Goal: Navigation & Orientation: Find specific page/section

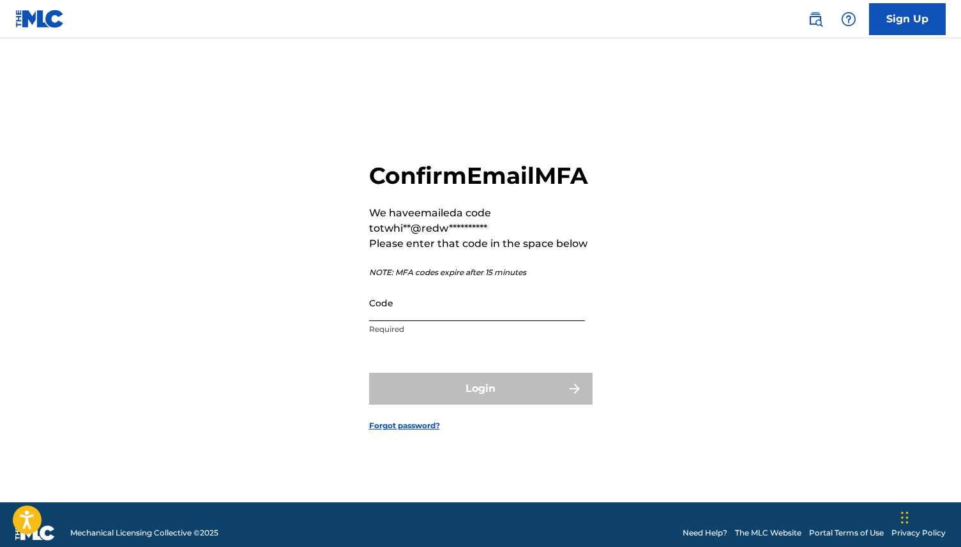
click at [387, 321] on input "Code" at bounding box center [477, 303] width 216 height 36
paste input "943306"
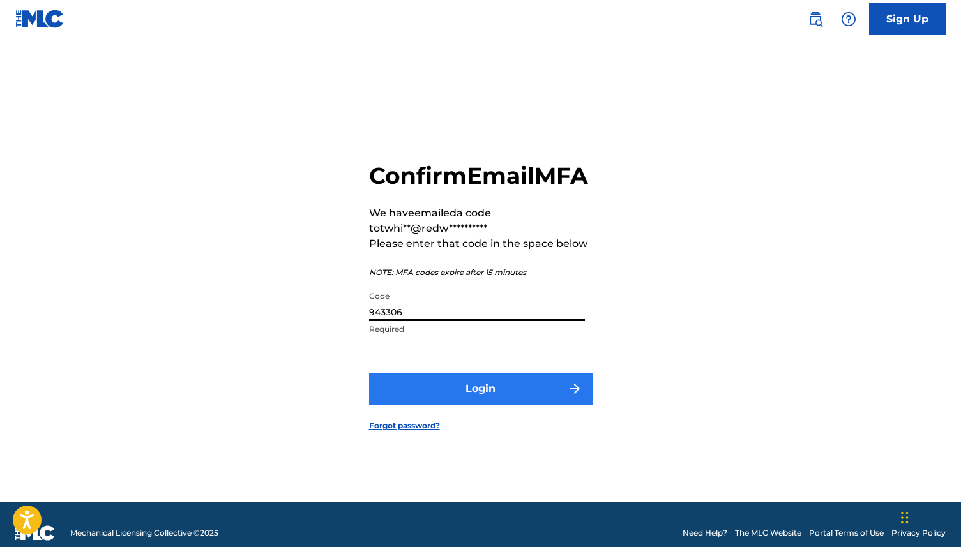
type input "943306"
click at [455, 398] on button "Login" at bounding box center [480, 389] width 223 height 32
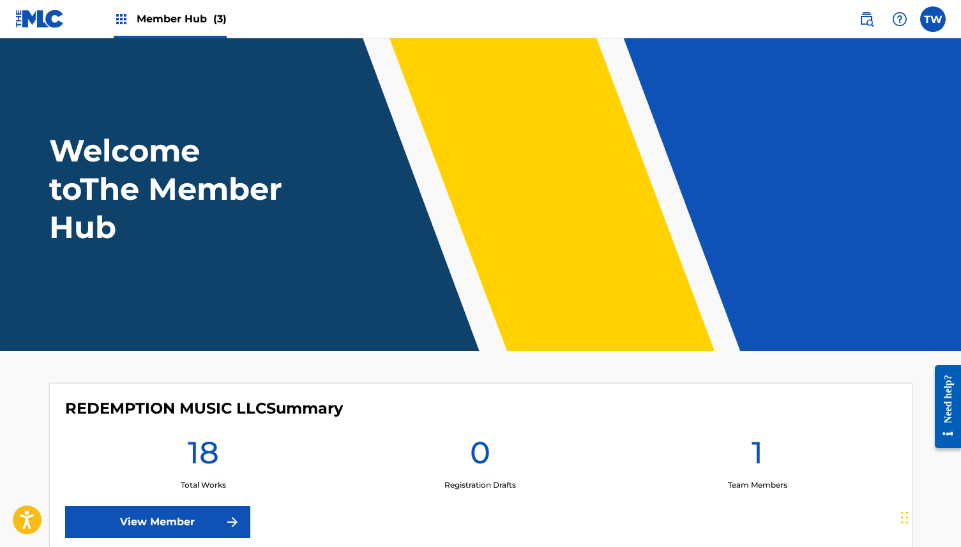
click at [119, 20] on img at bounding box center [121, 18] width 15 height 15
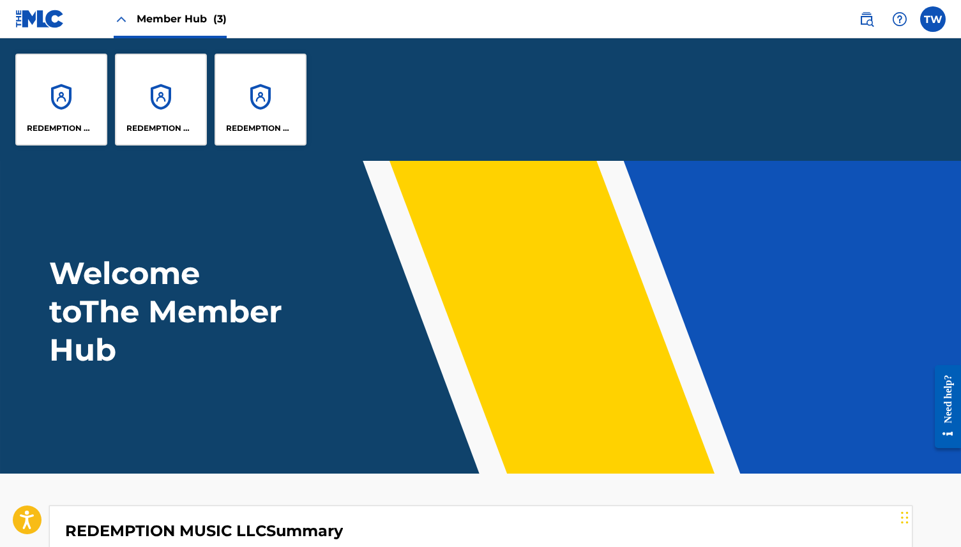
click at [45, 16] on img at bounding box center [39, 19] width 49 height 19
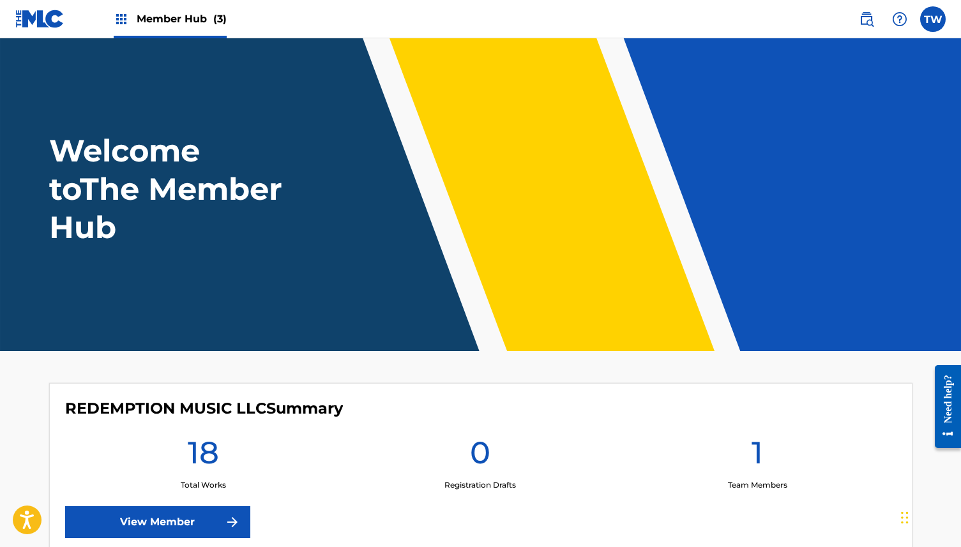
click at [45, 16] on img at bounding box center [39, 19] width 49 height 19
click at [23, 17] on img at bounding box center [39, 19] width 49 height 19
click at [123, 19] on img at bounding box center [121, 18] width 15 height 15
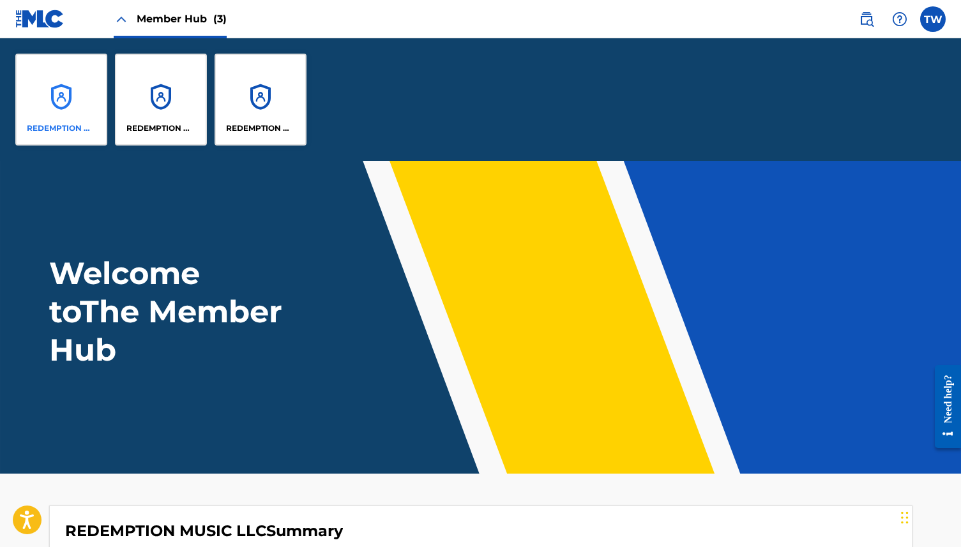
click at [61, 100] on div "REDEMPTION MUSIC LLC" at bounding box center [61, 100] width 92 height 92
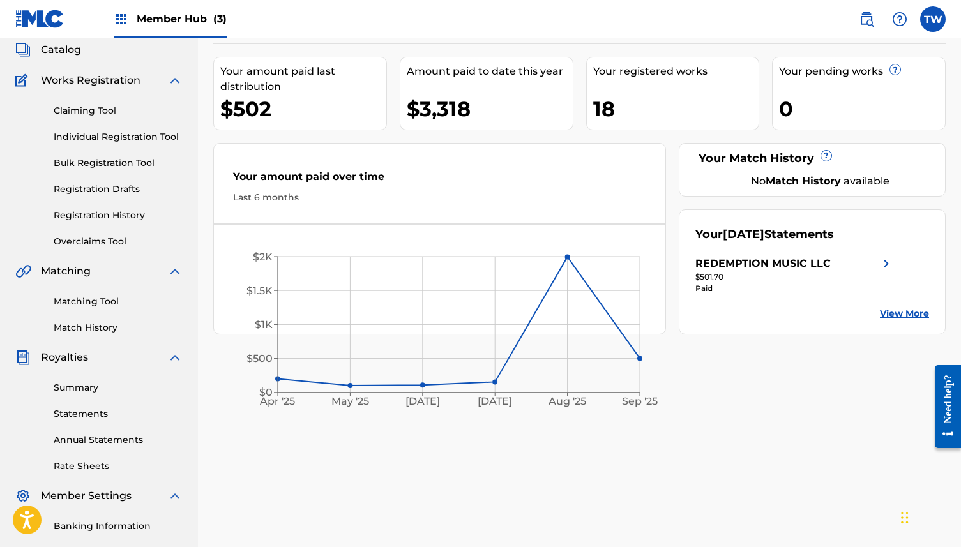
scroll to position [73, 0]
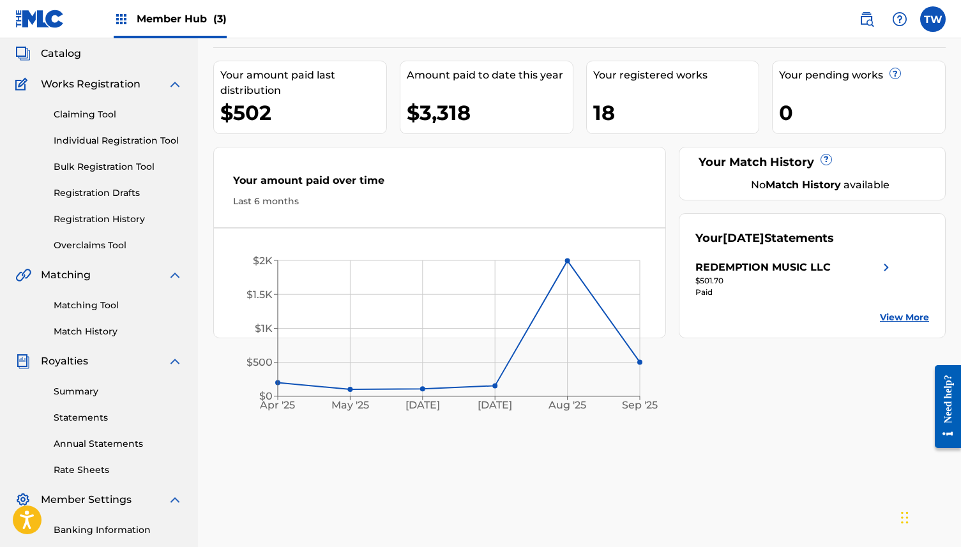
click at [885, 267] on img at bounding box center [885, 267] width 15 height 15
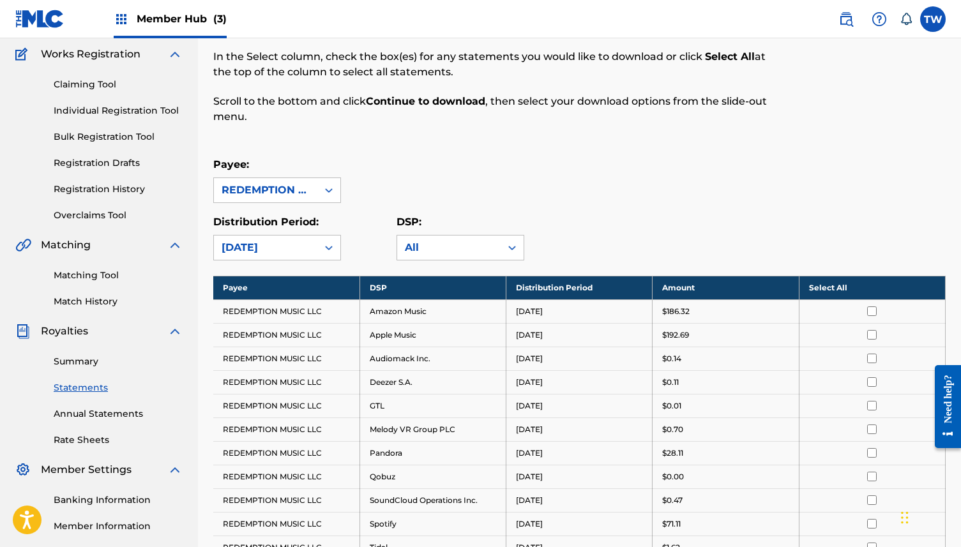
scroll to position [101, 0]
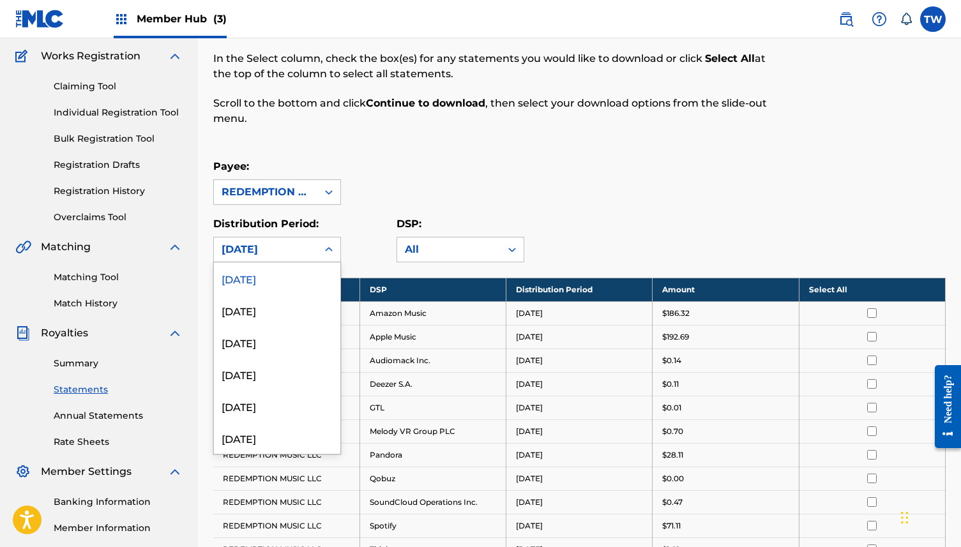
click at [266, 250] on div "[DATE]" at bounding box center [265, 249] width 88 height 15
click at [262, 308] on div "[DATE]" at bounding box center [277, 310] width 126 height 32
click at [268, 248] on div "[DATE]" at bounding box center [265, 249] width 88 height 15
click at [260, 347] on div "[DATE]" at bounding box center [277, 342] width 126 height 32
click at [269, 246] on div "[DATE]" at bounding box center [265, 249] width 88 height 15
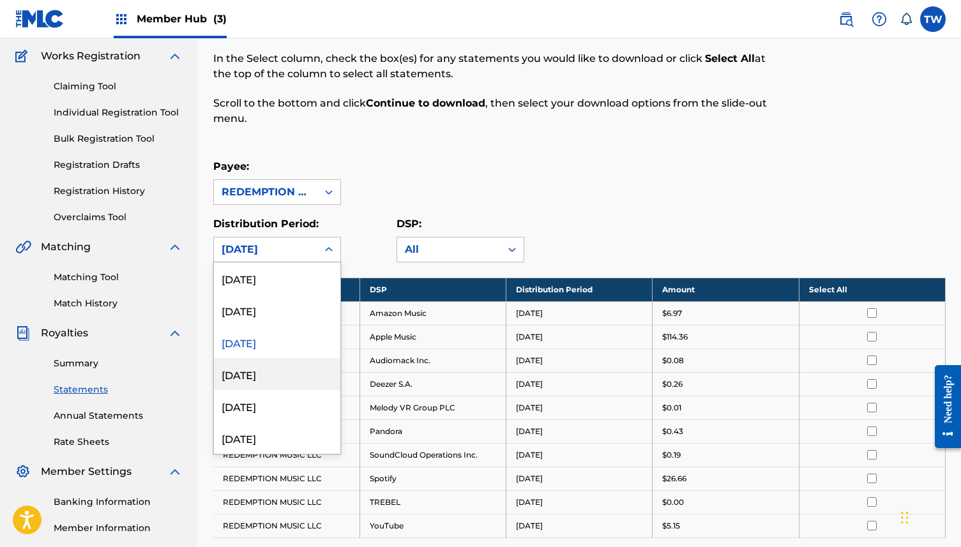
click at [259, 379] on div "[DATE]" at bounding box center [277, 374] width 126 height 32
click at [266, 250] on div "[DATE]" at bounding box center [265, 249] width 88 height 15
click at [244, 414] on div "[DATE]" at bounding box center [277, 406] width 126 height 32
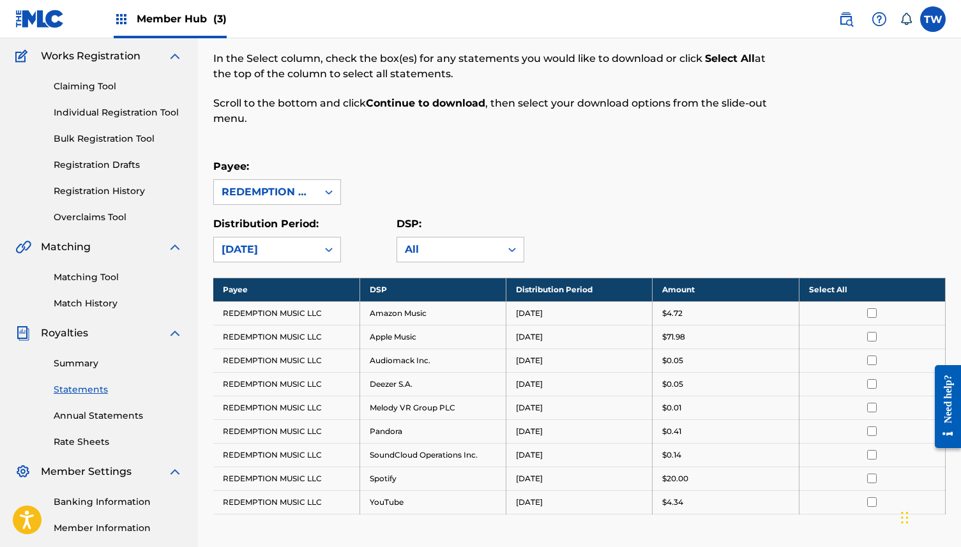
click at [274, 250] on div "[DATE]" at bounding box center [265, 249] width 88 height 15
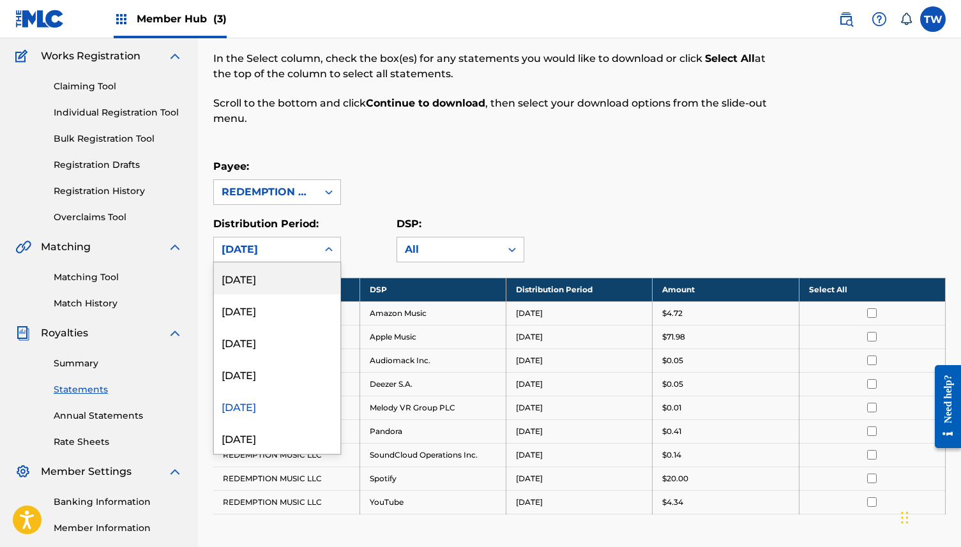
click at [273, 285] on div "[DATE]" at bounding box center [277, 278] width 126 height 32
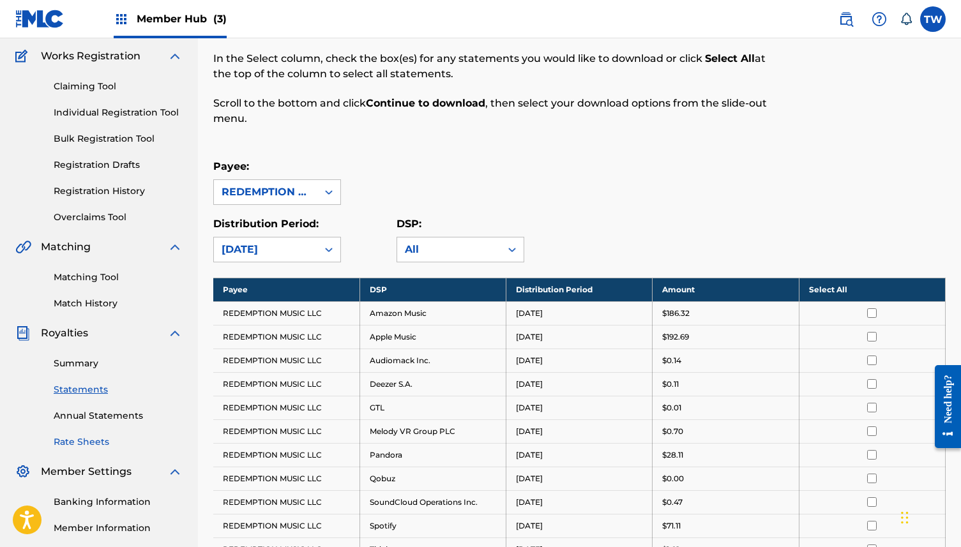
click at [84, 444] on link "Rate Sheets" at bounding box center [118, 441] width 129 height 13
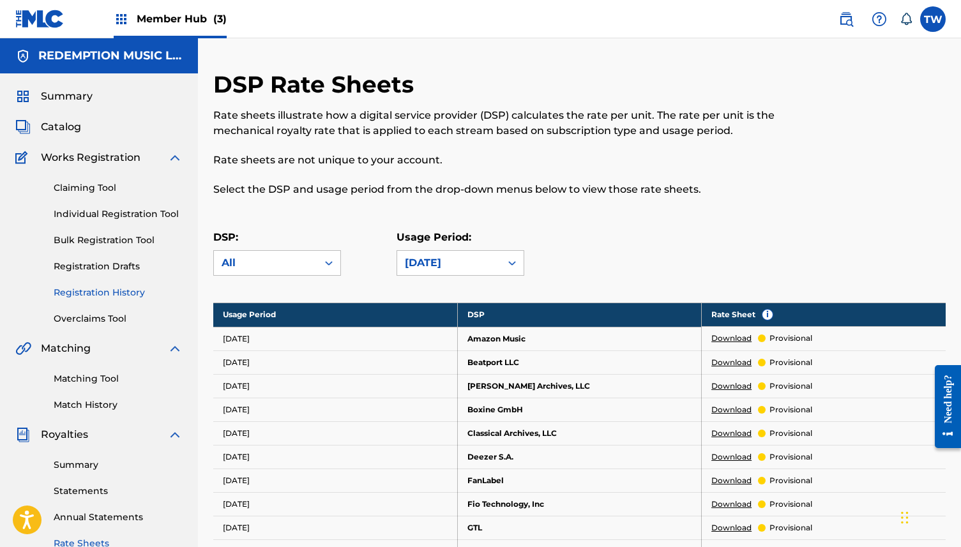
click at [84, 294] on link "Registration History" at bounding box center [118, 292] width 129 height 13
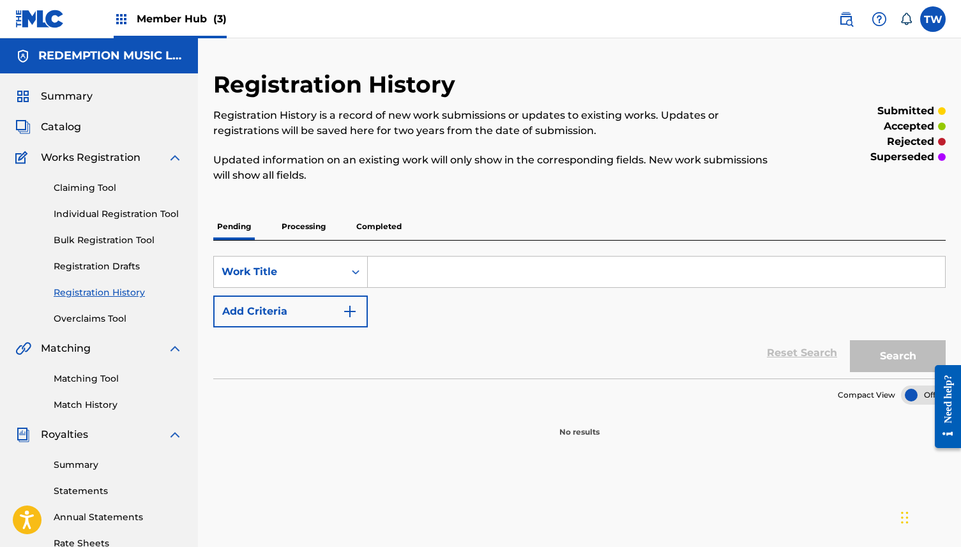
click at [379, 227] on p "Completed" at bounding box center [378, 226] width 53 height 27
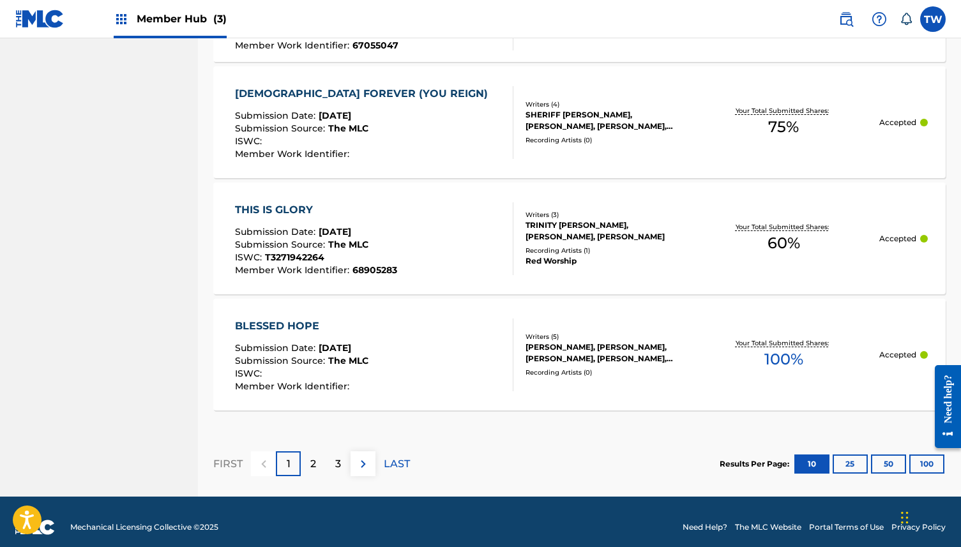
scroll to position [1211, 0]
click at [313, 465] on p "2" at bounding box center [313, 463] width 6 height 15
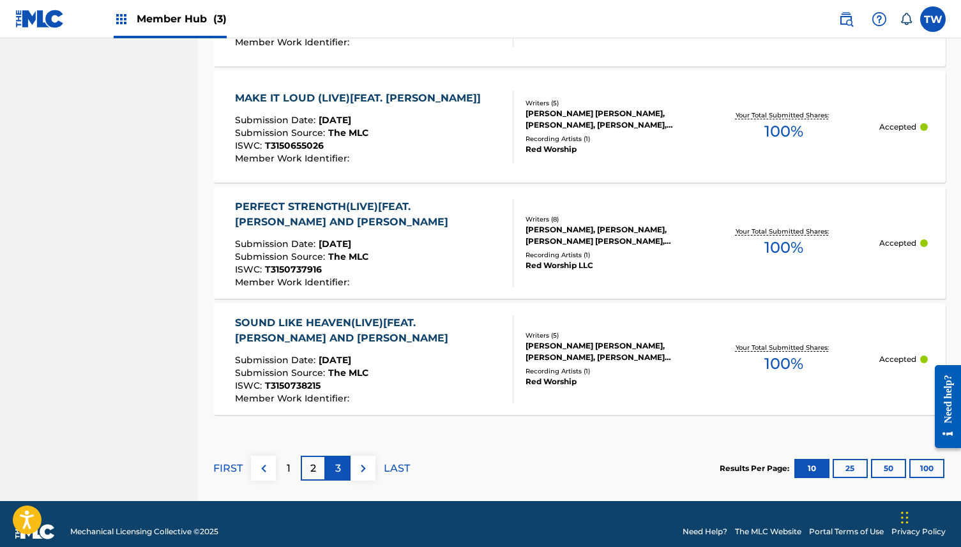
click at [340, 471] on p "3" at bounding box center [338, 468] width 6 height 15
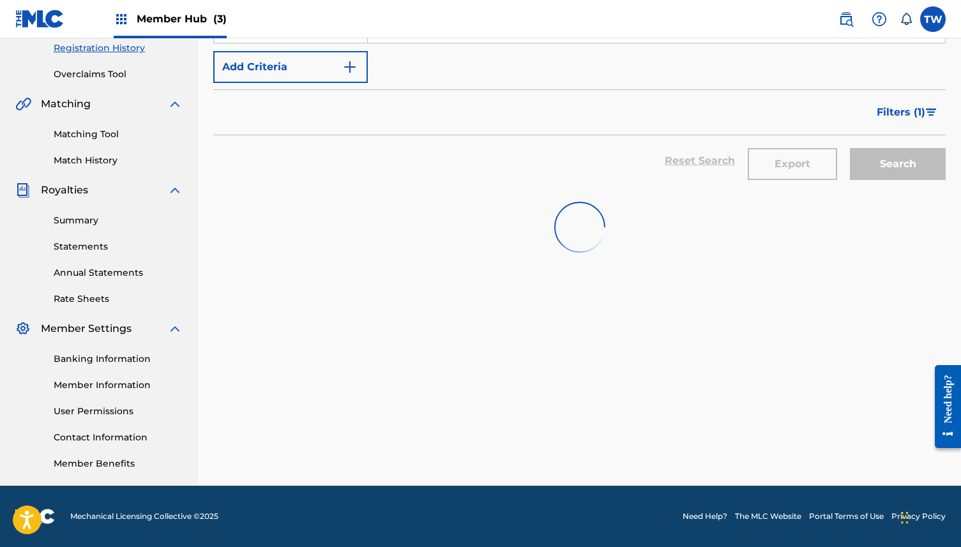
scroll to position [292, 0]
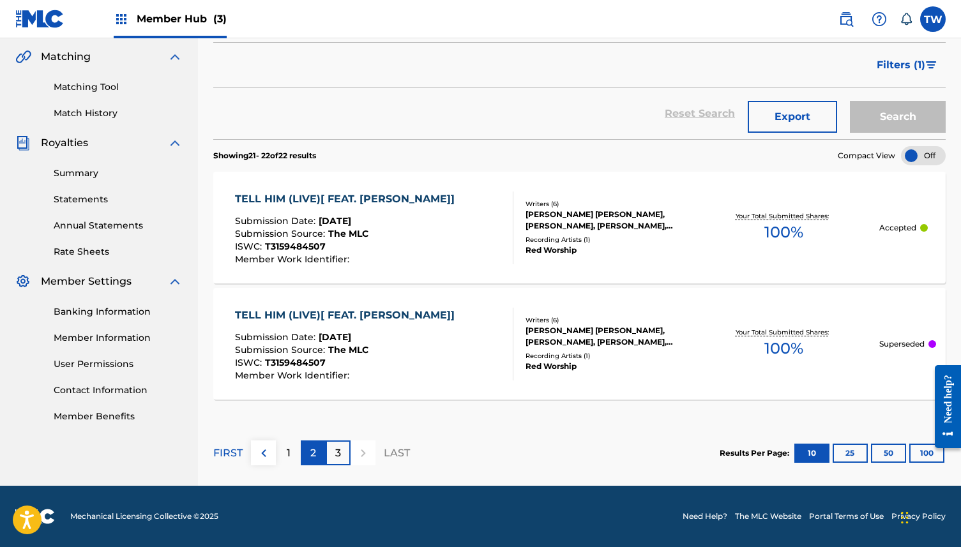
click at [315, 454] on p "2" at bounding box center [313, 453] width 6 height 15
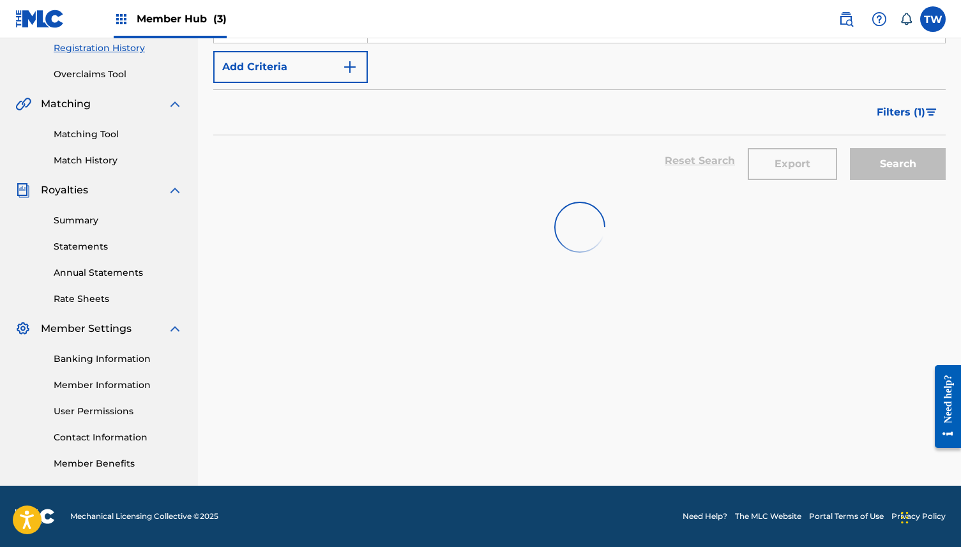
scroll to position [1211, 0]
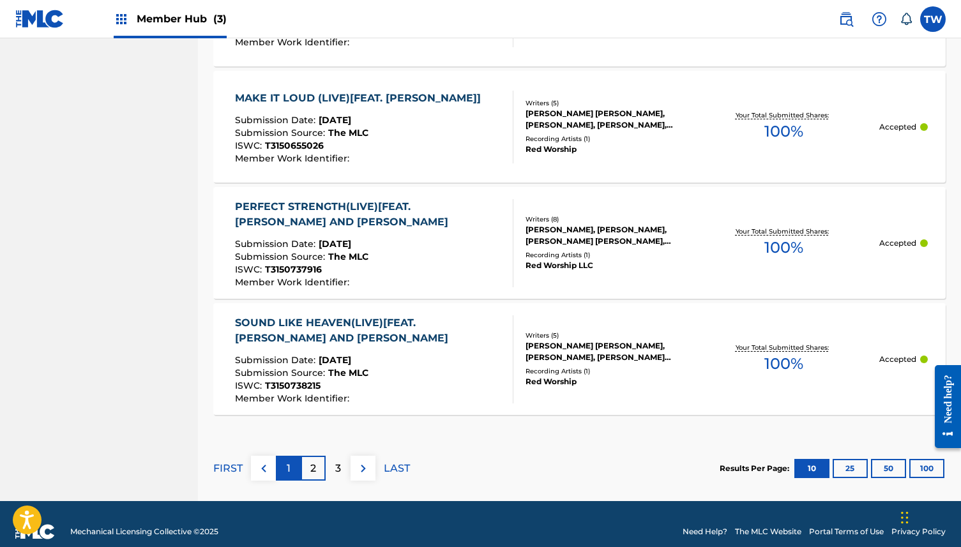
click at [289, 464] on p "1" at bounding box center [289, 468] width 4 height 15
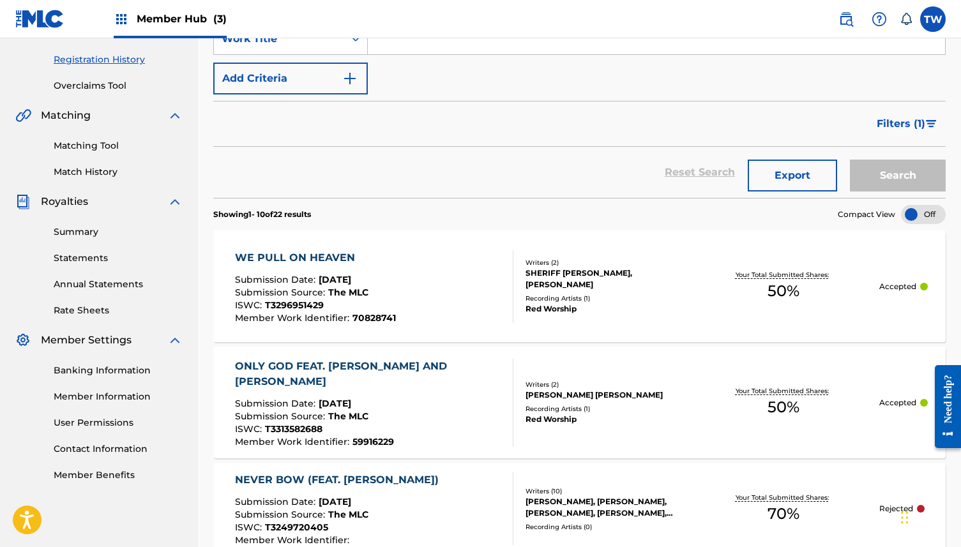
scroll to position [232, 0]
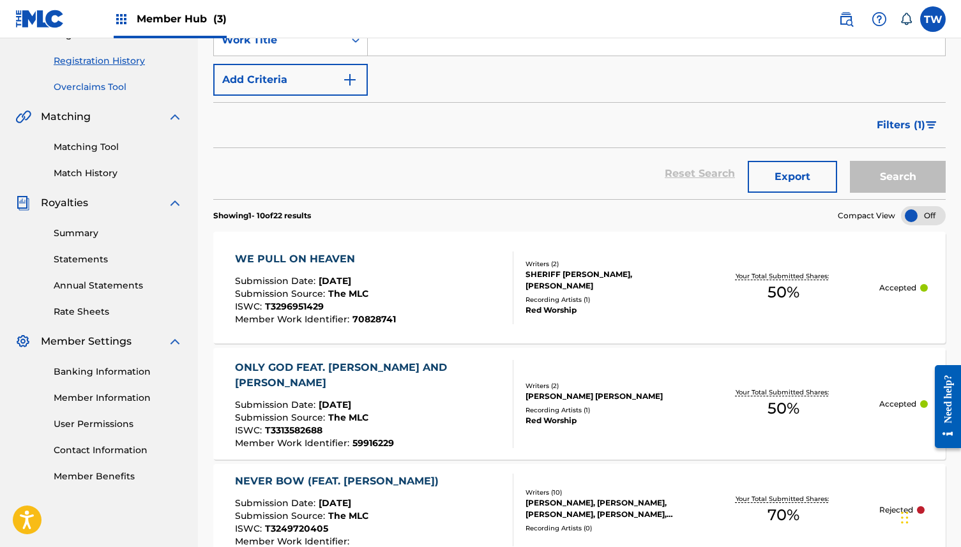
click at [107, 87] on link "Overclaims Tool" at bounding box center [118, 86] width 129 height 13
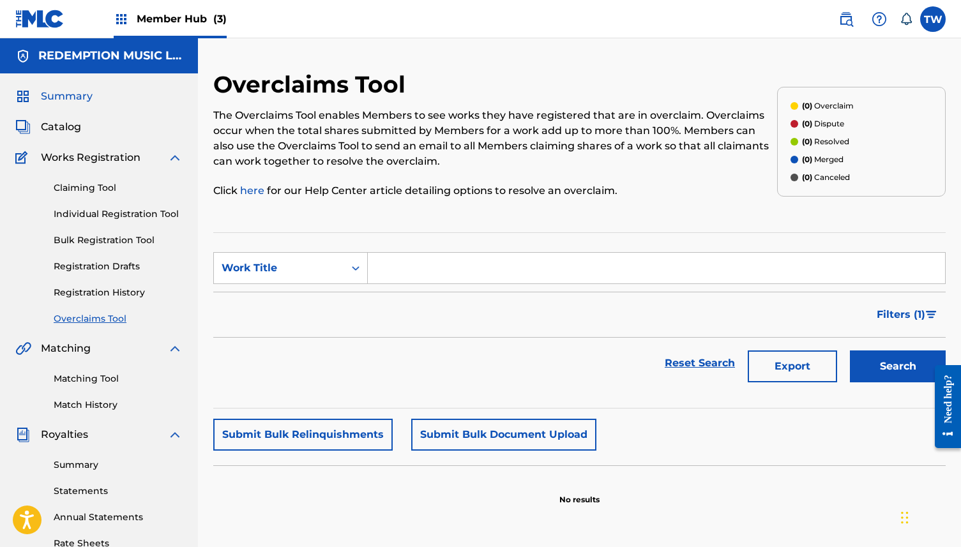
click at [68, 93] on span "Summary" at bounding box center [67, 96] width 52 height 15
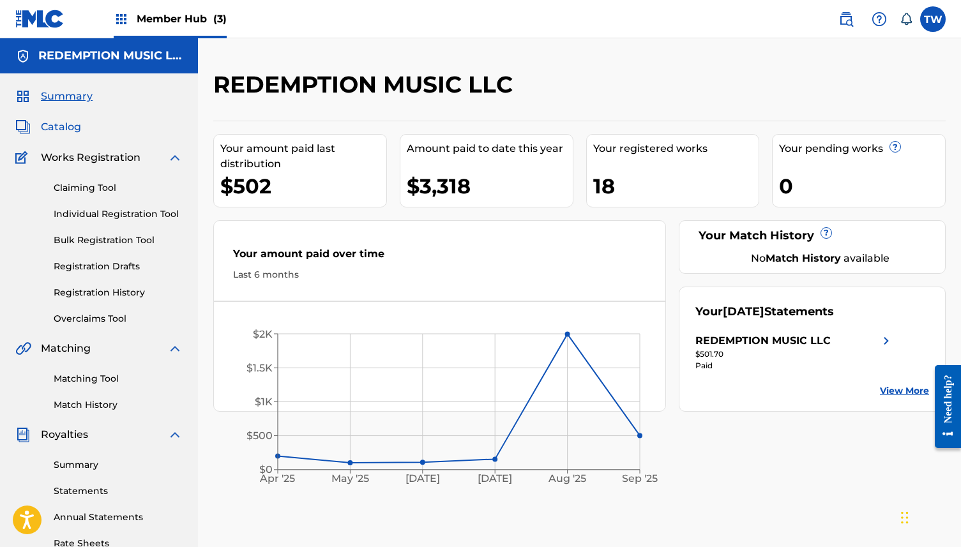
click at [66, 126] on span "Catalog" at bounding box center [61, 126] width 40 height 15
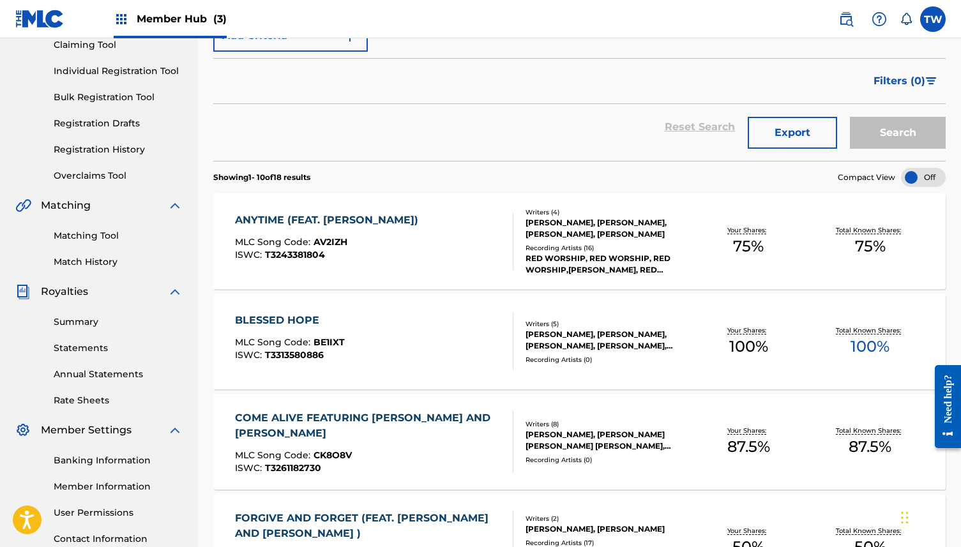
scroll to position [140, 0]
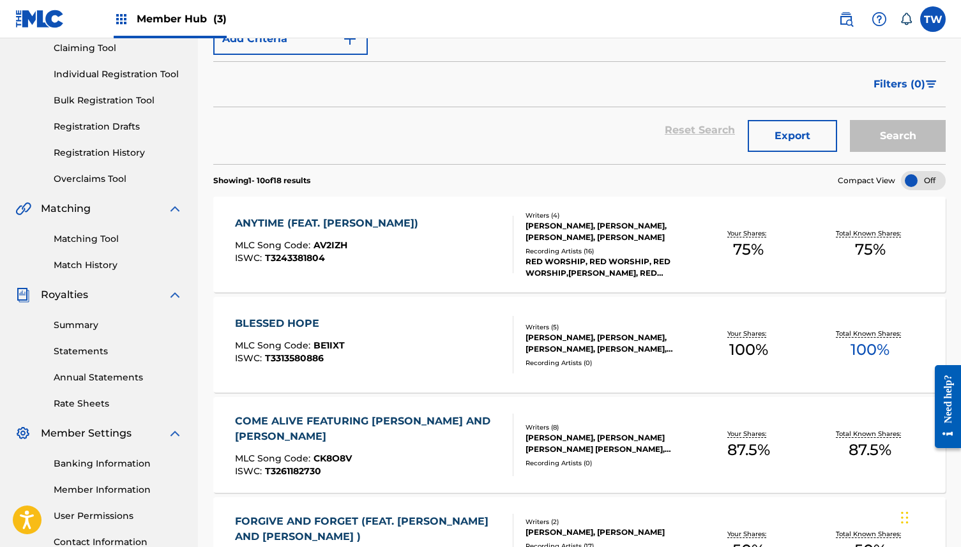
click at [257, 223] on div "ANYTIME (FEAT. [PERSON_NAME])" at bounding box center [330, 223] width 190 height 15
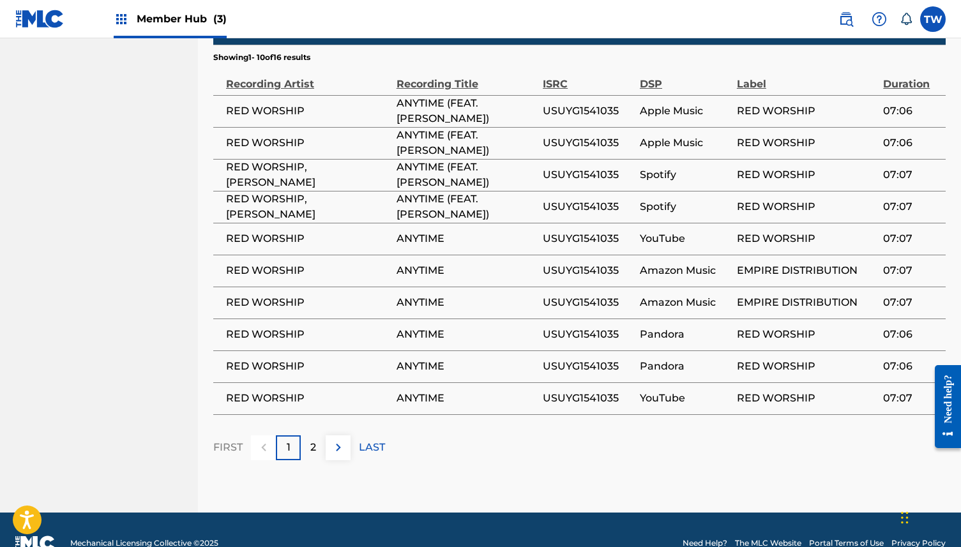
scroll to position [1102, 0]
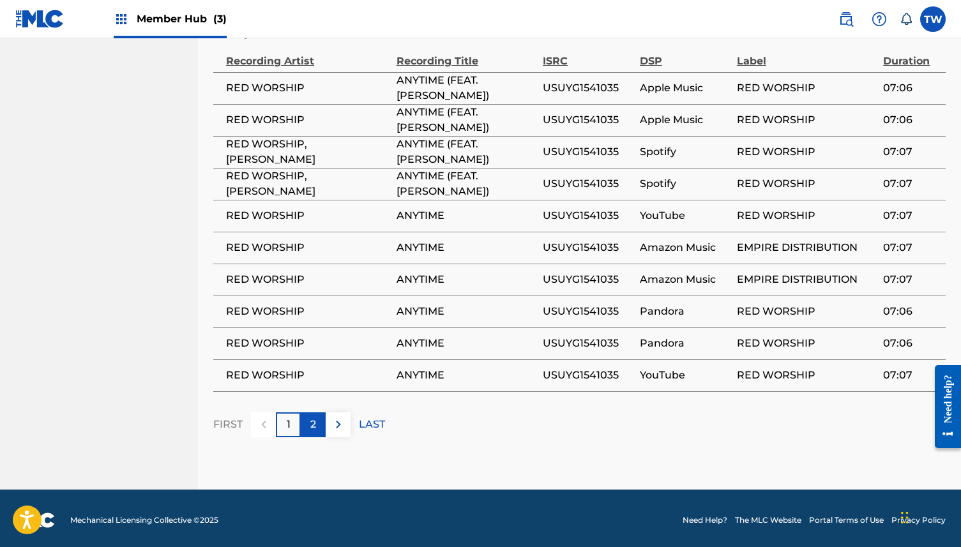
click at [315, 419] on p "2" at bounding box center [313, 424] width 6 height 15
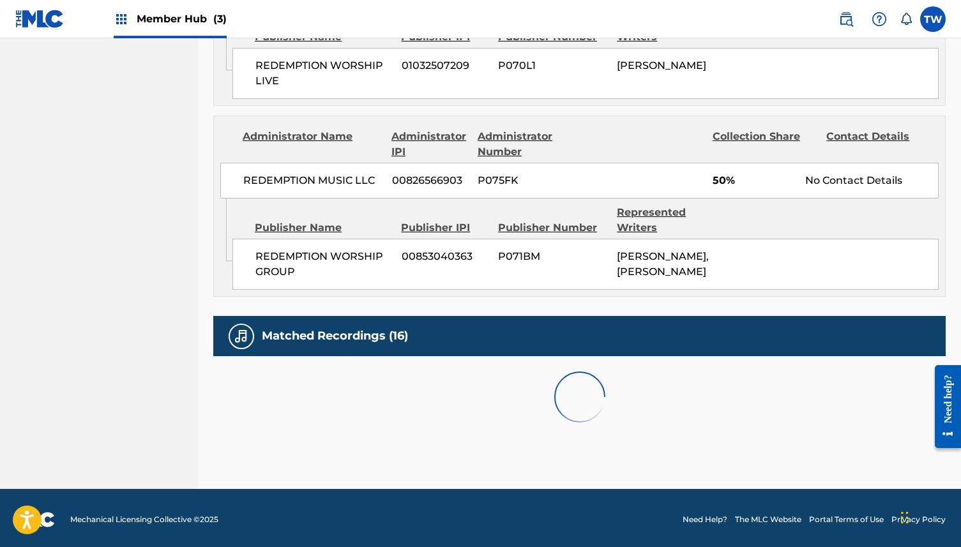
scroll to position [974, 0]
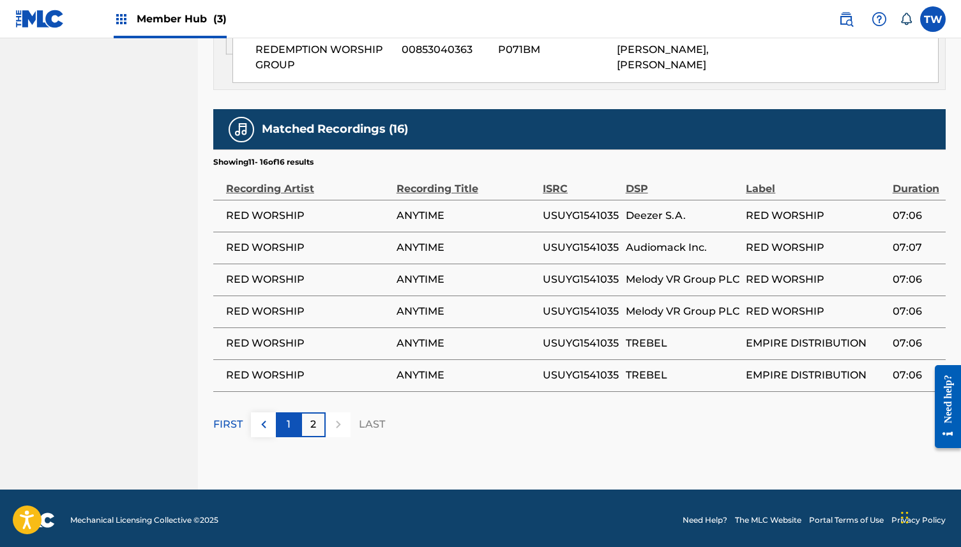
click at [290, 419] on p "1" at bounding box center [289, 424] width 4 height 15
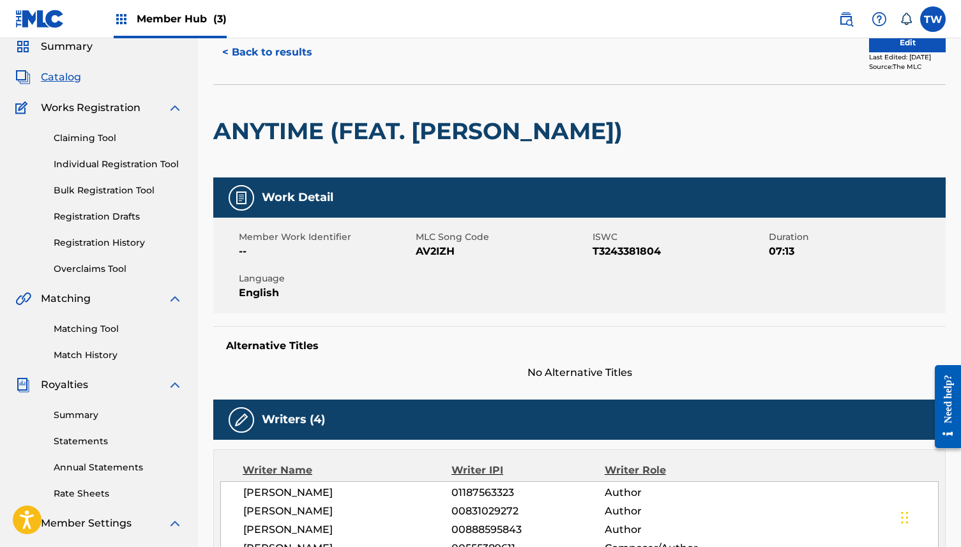
scroll to position [0, 0]
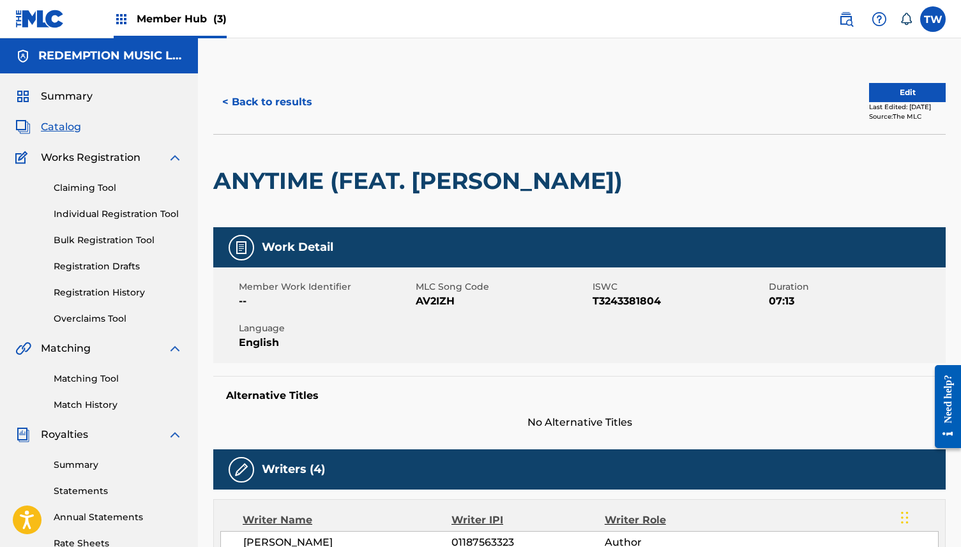
click at [176, 158] on img at bounding box center [174, 157] width 15 height 15
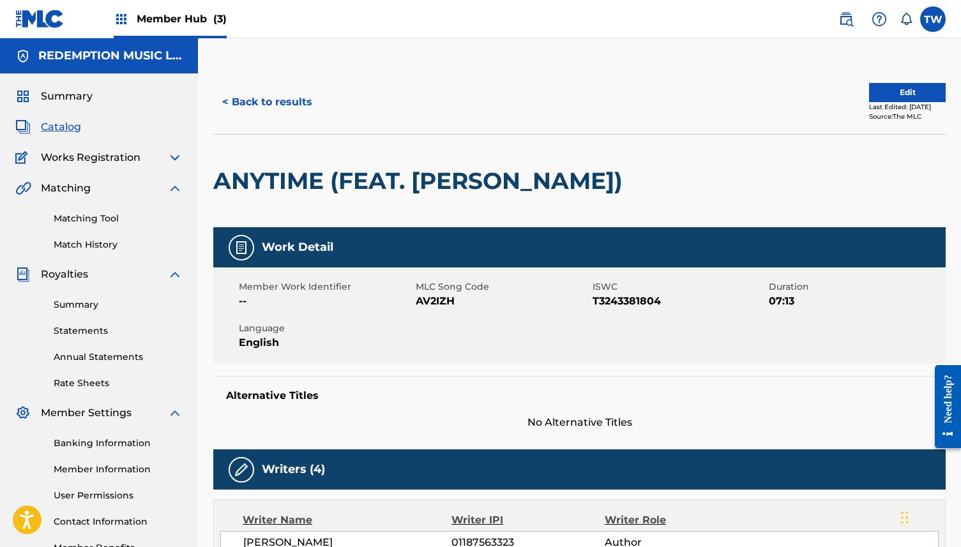
click at [175, 182] on img at bounding box center [174, 188] width 15 height 15
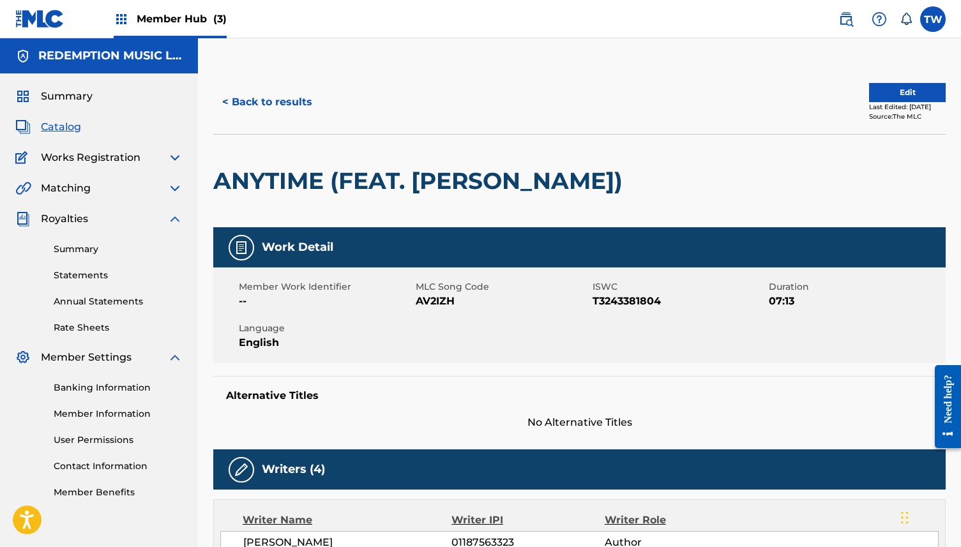
click at [174, 216] on img at bounding box center [174, 218] width 15 height 15
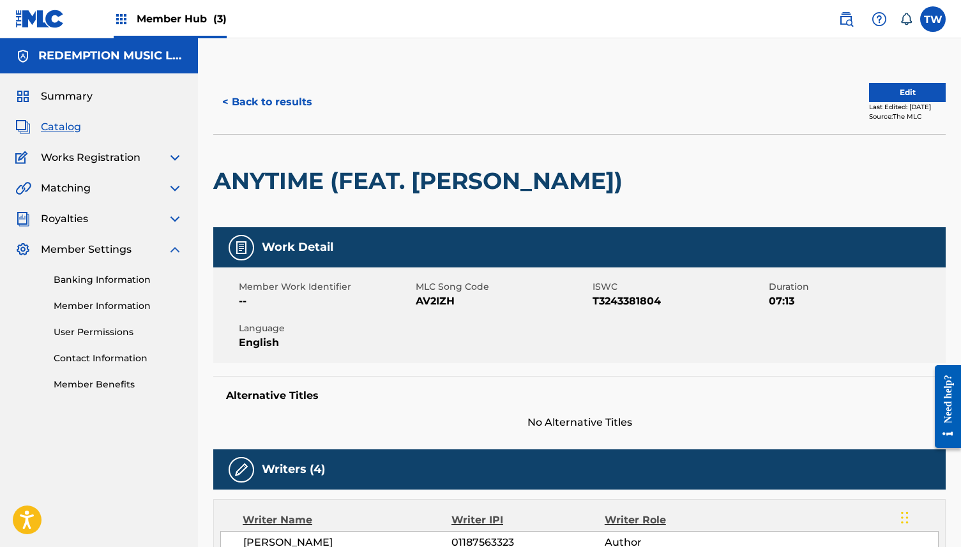
click at [174, 245] on img at bounding box center [174, 249] width 15 height 15
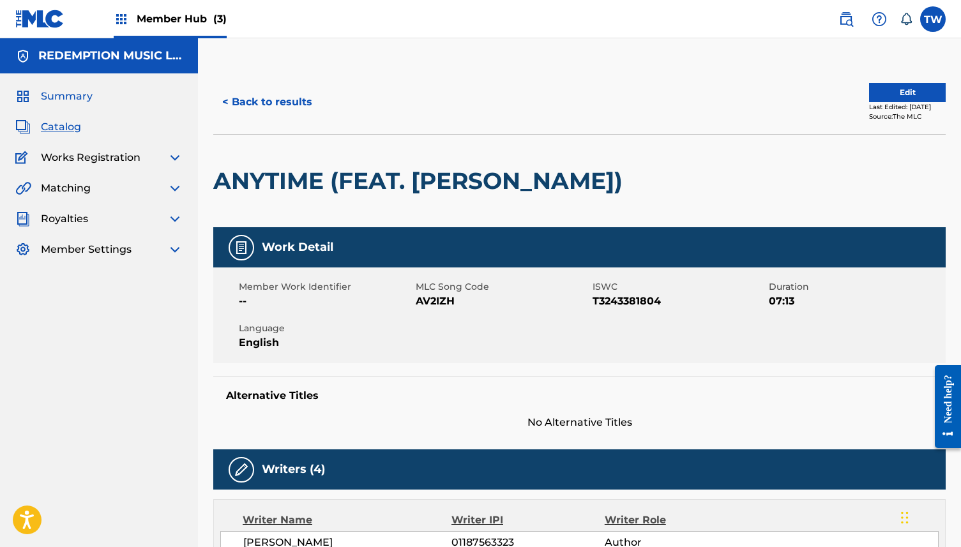
click at [71, 94] on span "Summary" at bounding box center [67, 96] width 52 height 15
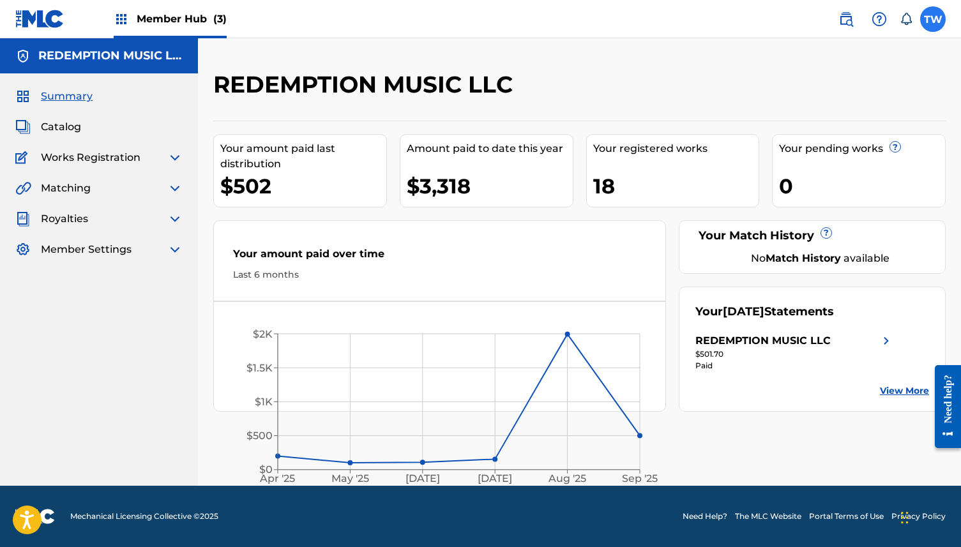
click at [937, 24] on label at bounding box center [933, 19] width 26 height 26
click at [933, 19] on input "TW [PERSON_NAME] [EMAIL_ADDRESS][DOMAIN_NAME] Notification Preferences Profile …" at bounding box center [933, 19] width 0 height 0
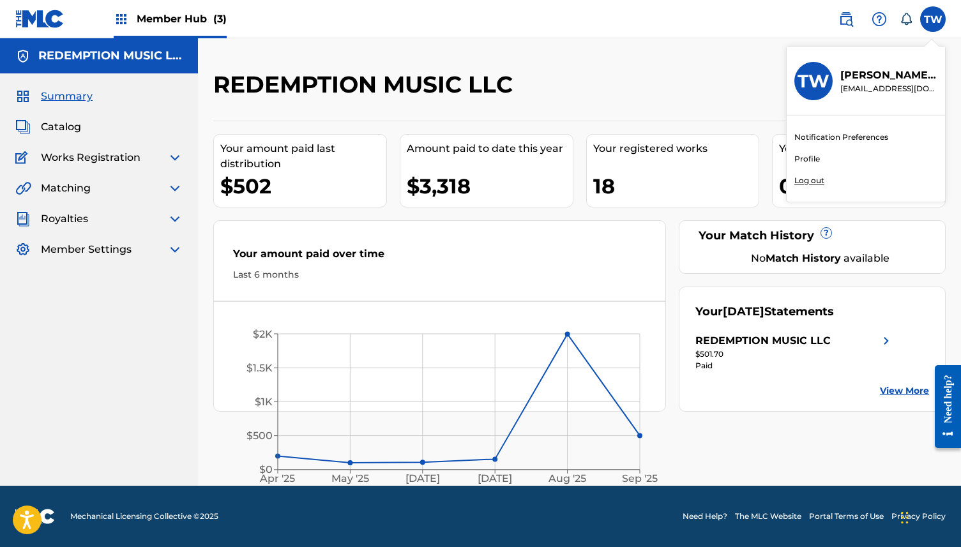
click at [811, 181] on p "Log out" at bounding box center [809, 180] width 30 height 11
click at [933, 19] on input "TW [PERSON_NAME] [EMAIL_ADDRESS][DOMAIN_NAME] Notification Preferences Profile …" at bounding box center [933, 19] width 0 height 0
